Goal: Transaction & Acquisition: Purchase product/service

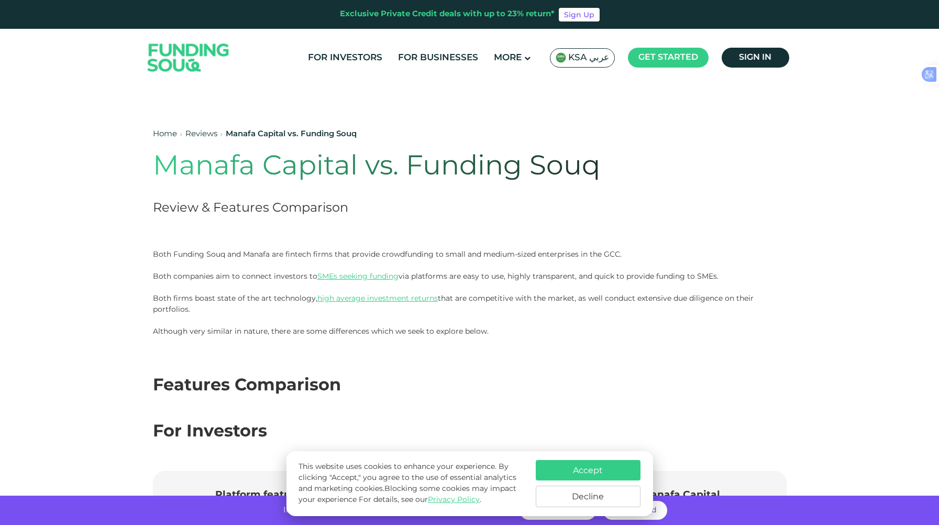
click at [566, 464] on button "Accept" at bounding box center [588, 470] width 105 height 20
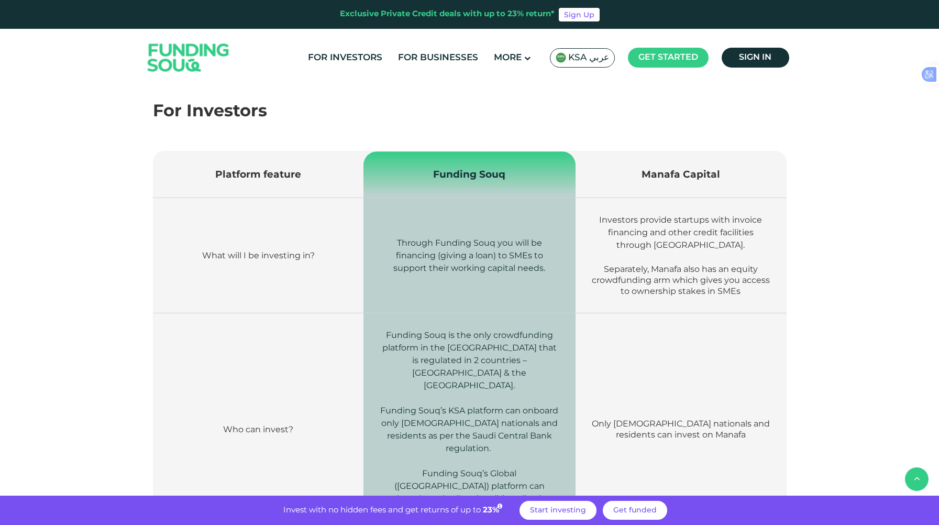
scroll to position [314, 0]
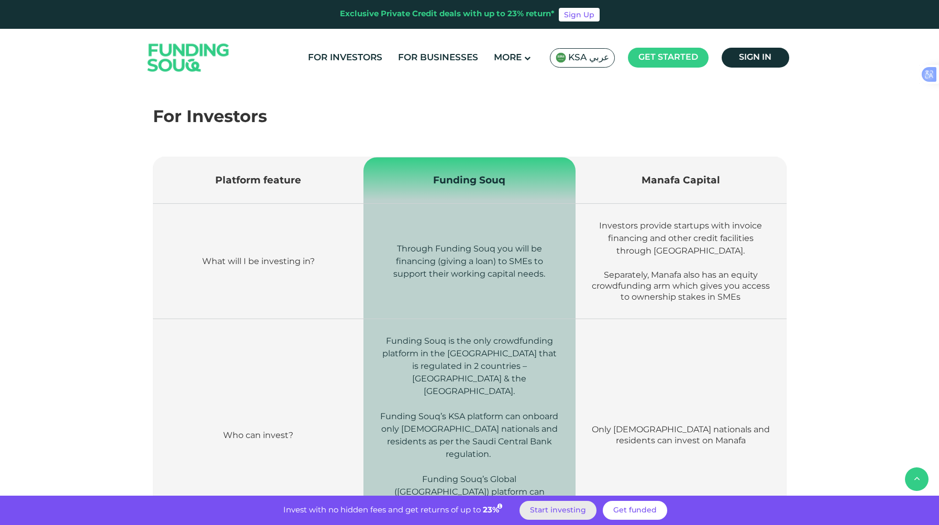
click at [539, 509] on span "Start investing" at bounding box center [558, 510] width 56 height 7
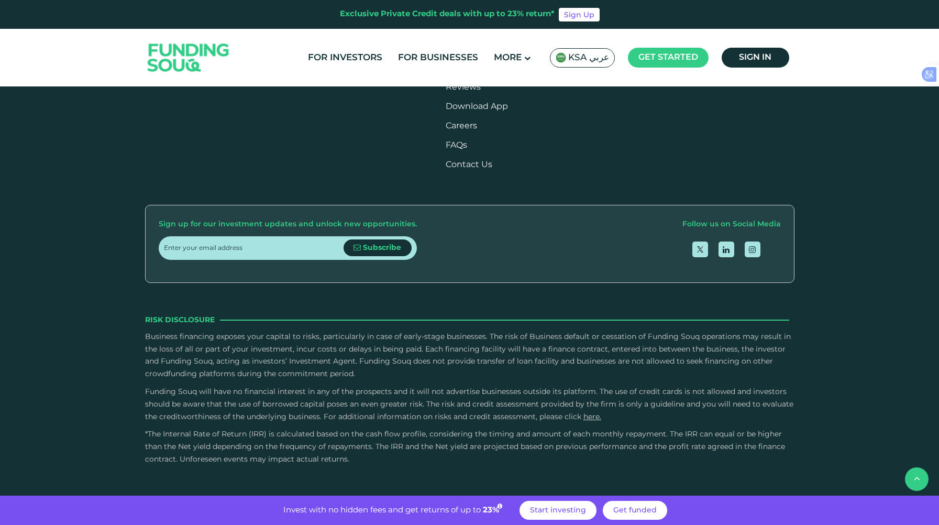
scroll to position [2856, 0]
click at [365, 52] on link "For Investors" at bounding box center [345, 57] width 80 height 17
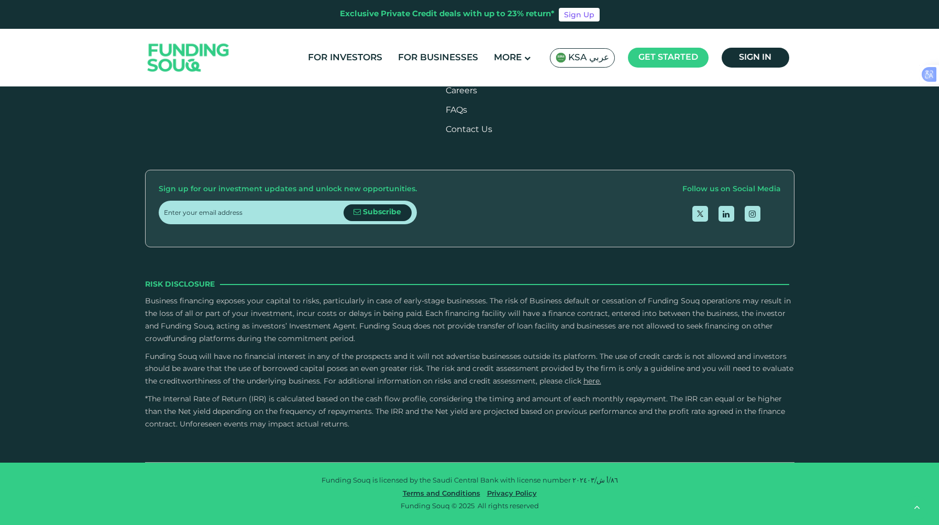
scroll to position [2987, 0]
click at [366, 58] on link "For Investors" at bounding box center [345, 57] width 80 height 17
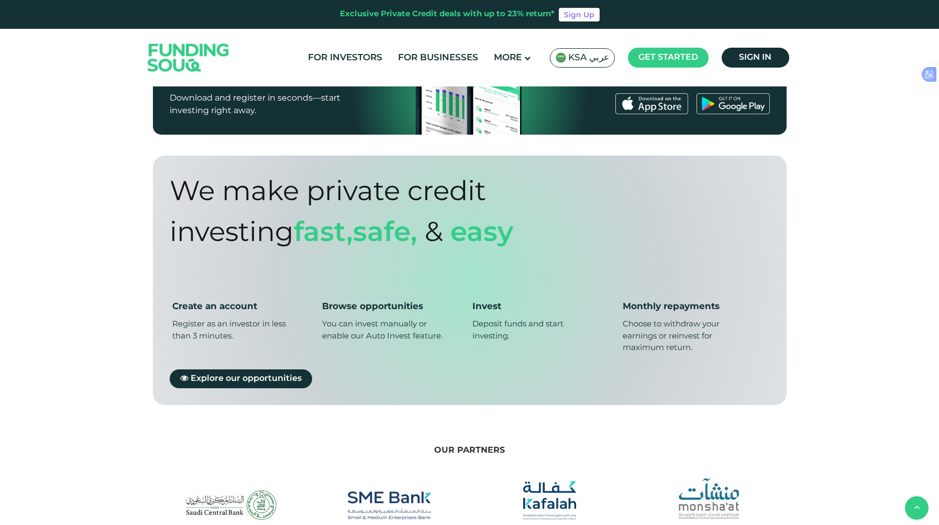
scroll to position [734, 0]
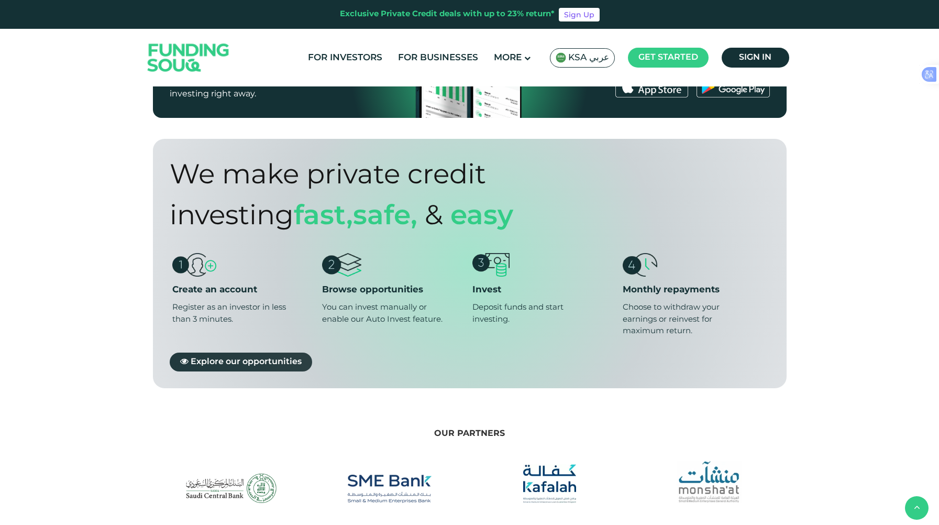
click at [264, 352] on link "Explore our opportunities" at bounding box center [241, 361] width 143 height 19
